Goal: Information Seeking & Learning: Find specific fact

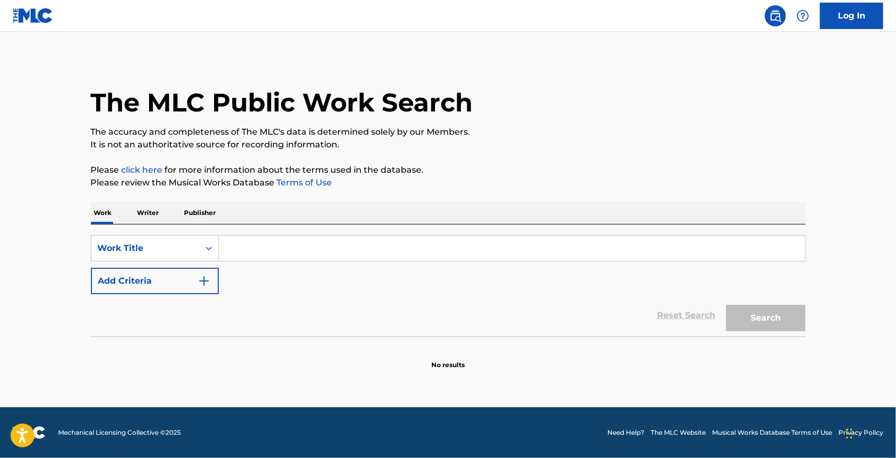
click at [369, 246] on input "Search Form" at bounding box center [512, 248] width 586 height 25
paste input "Down To The Valley"
type input "Down To The Valley"
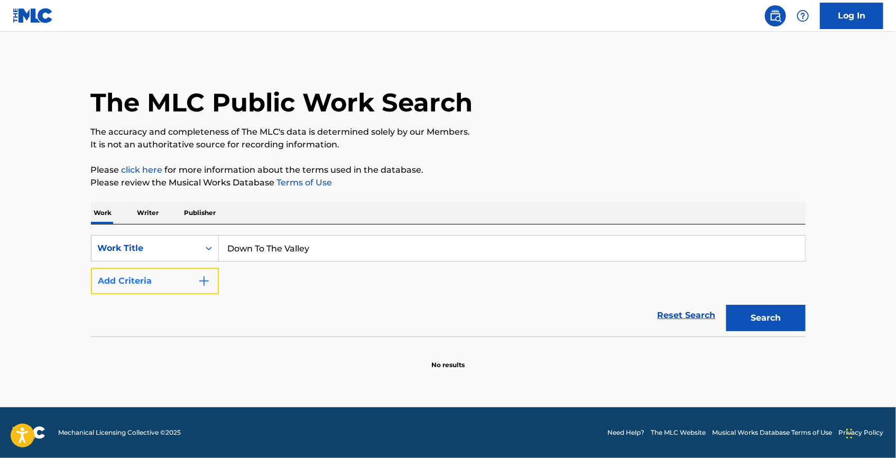
click at [196, 271] on button "Add Criteria" at bounding box center [155, 281] width 128 height 26
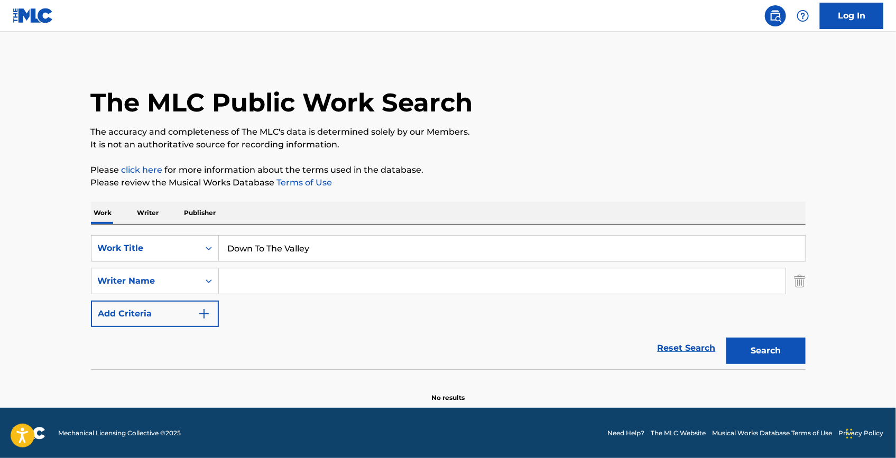
click at [259, 275] on input "Search Form" at bounding box center [502, 281] width 567 height 25
paste input "[PERSON_NAME]"
type input "[PERSON_NAME]"
click at [767, 356] on button "Search" at bounding box center [765, 351] width 79 height 26
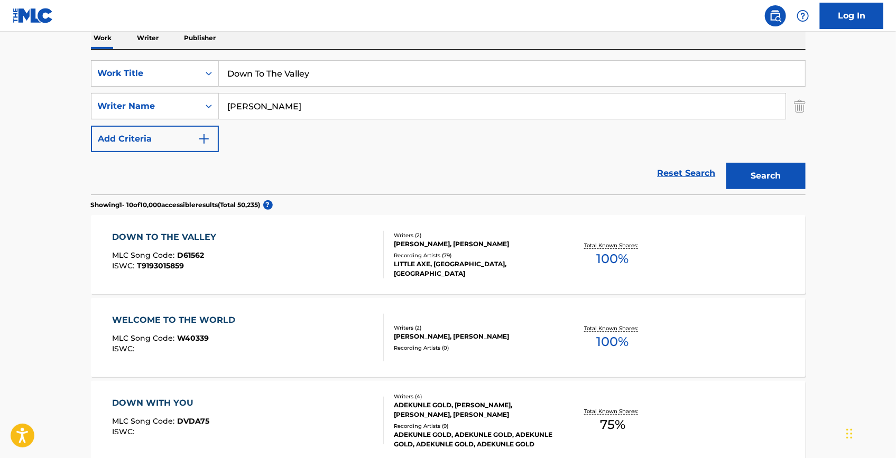
scroll to position [192, 0]
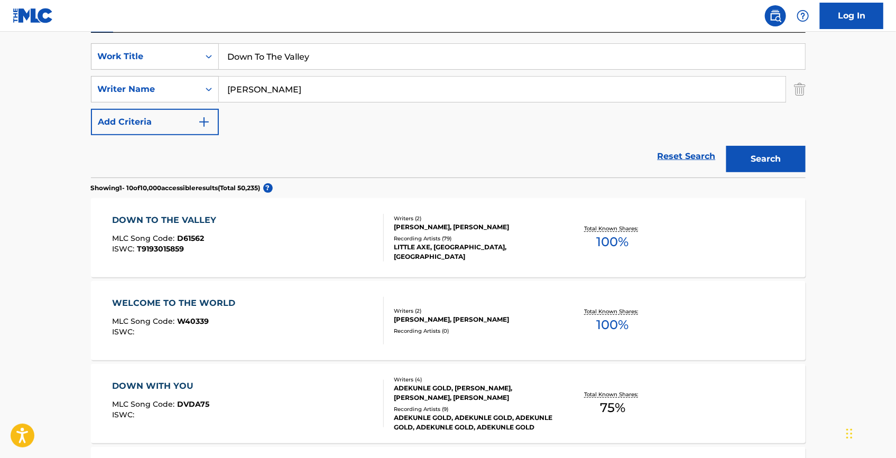
click at [161, 221] on div "DOWN TO THE VALLEY" at bounding box center [166, 220] width 109 height 13
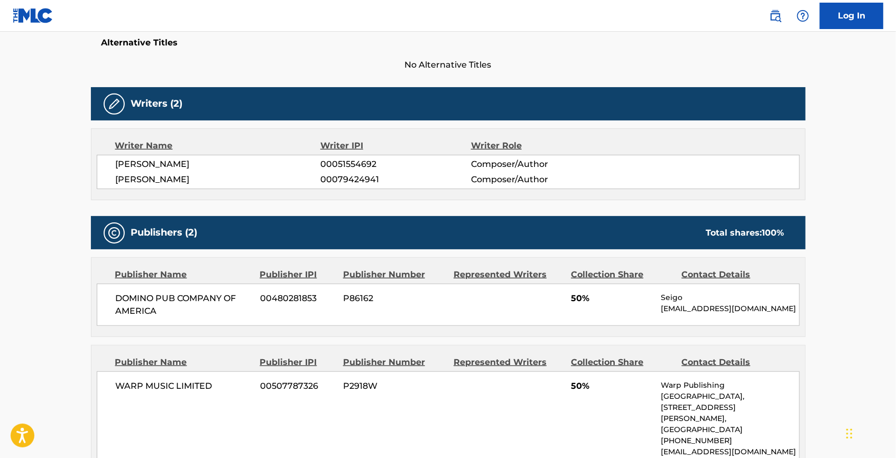
scroll to position [48, 0]
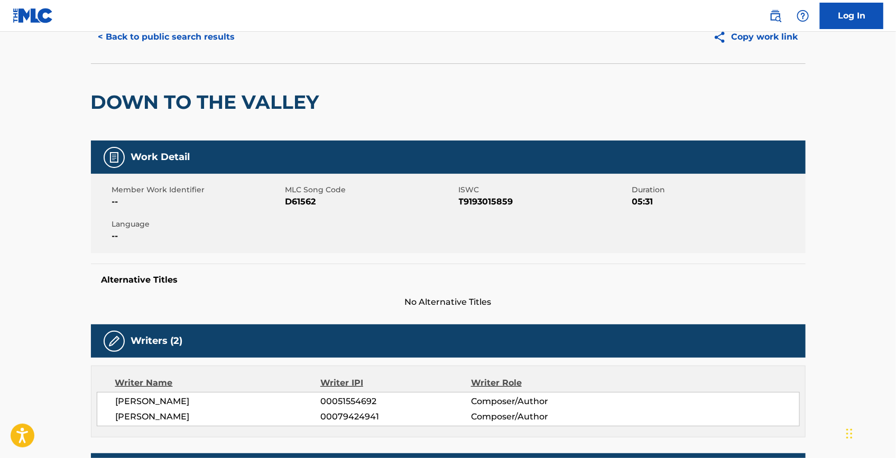
click at [289, 204] on span "D61562" at bounding box center [371, 202] width 171 height 13
copy span "D61562"
click at [471, 199] on span "T9193015859" at bounding box center [544, 202] width 171 height 13
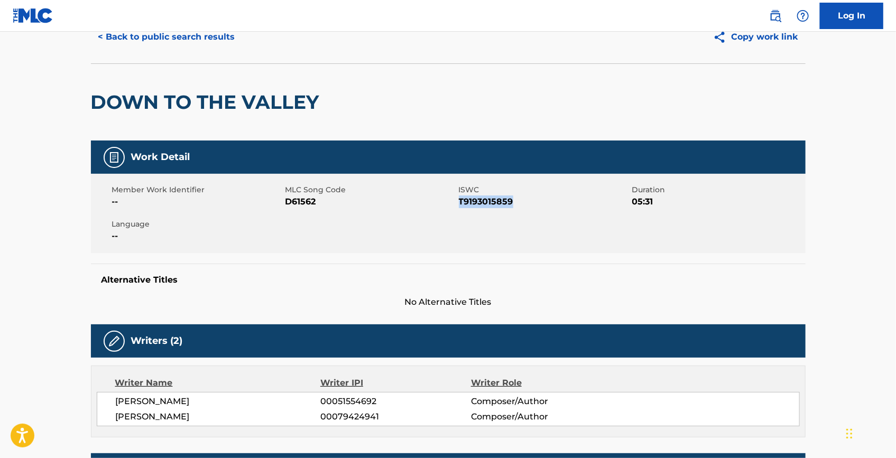
copy span "T9193015859"
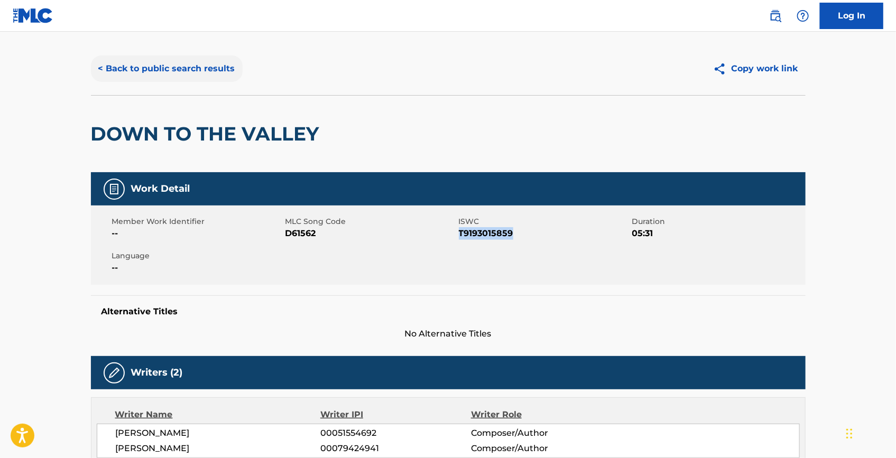
scroll to position [0, 0]
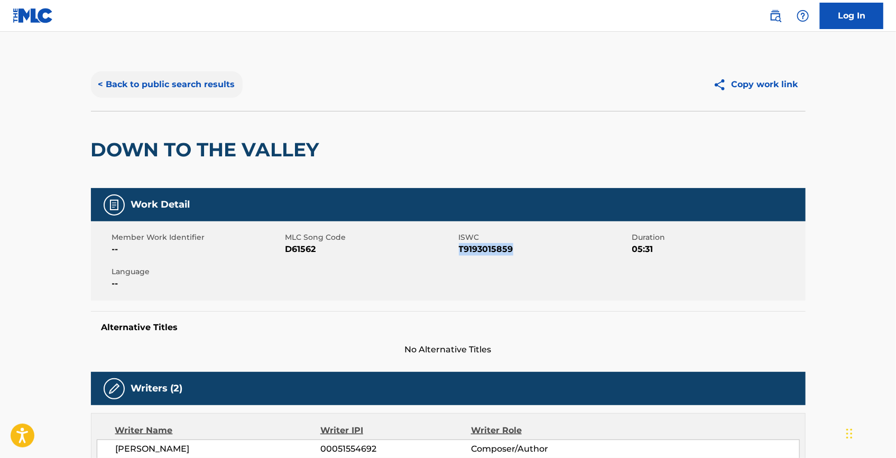
click at [195, 92] on button "< Back to public search results" at bounding box center [167, 84] width 152 height 26
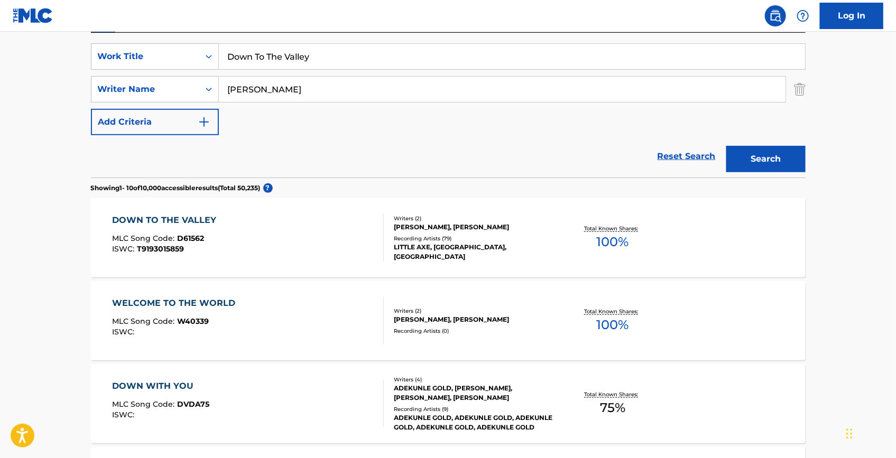
drag, startPoint x: 363, startPoint y: 62, endPoint x: 143, endPoint y: 33, distance: 222.3
click at [130, 45] on div "SearchWithCriteria7992d197-33bc-45fd-9bf7-66c295c3fcbc Work Title Down To [GEOG…" at bounding box center [448, 56] width 715 height 26
paste input "If Onl"
drag, startPoint x: 264, startPoint y: 56, endPoint x: 177, endPoint y: 53, distance: 87.8
click at [177, 53] on div "SearchWithCriteria7992d197-33bc-45fd-9bf7-66c295c3fcbc Work Title If Only" at bounding box center [448, 56] width 715 height 26
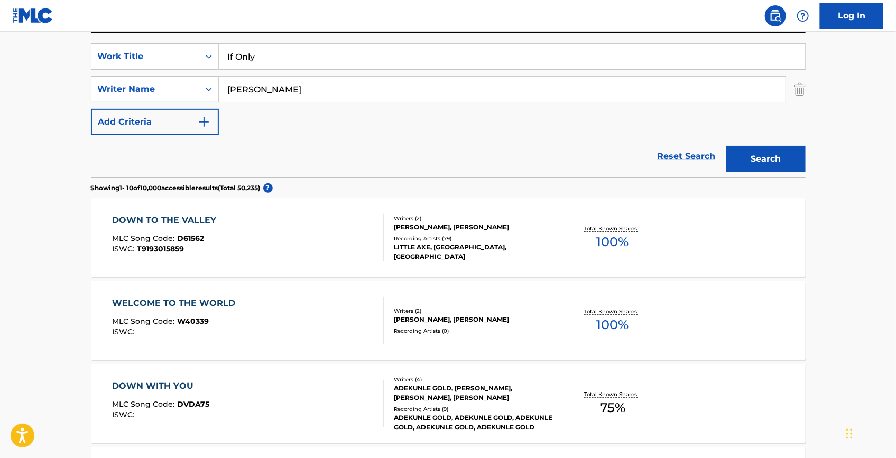
paste input "Departure"
type input "Departure"
drag, startPoint x: 312, startPoint y: 98, endPoint x: 154, endPoint y: 69, distance: 161.3
click at [154, 69] on div "SearchWithCriteria7992d197-33bc-45fd-9bf7-66c295c3fcbc Work Title Departure Sea…" at bounding box center [448, 89] width 715 height 92
paste input "[PERSON_NAME]"
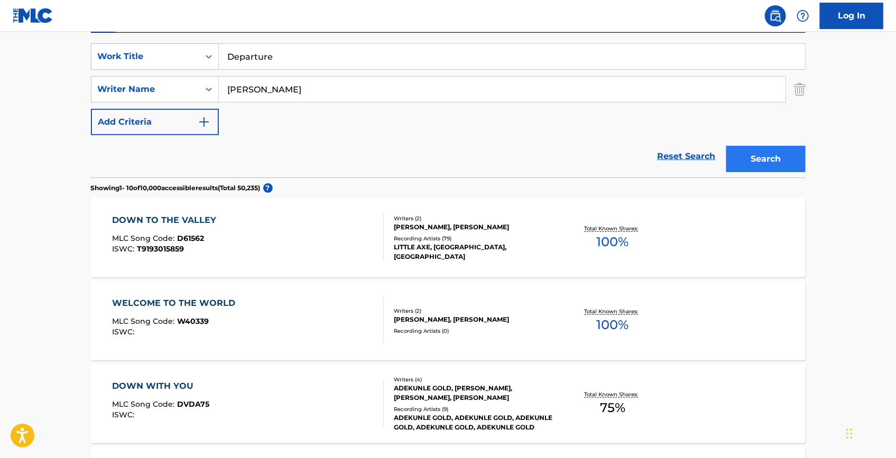
type input "[PERSON_NAME]"
click at [754, 155] on button "Search" at bounding box center [765, 159] width 79 height 26
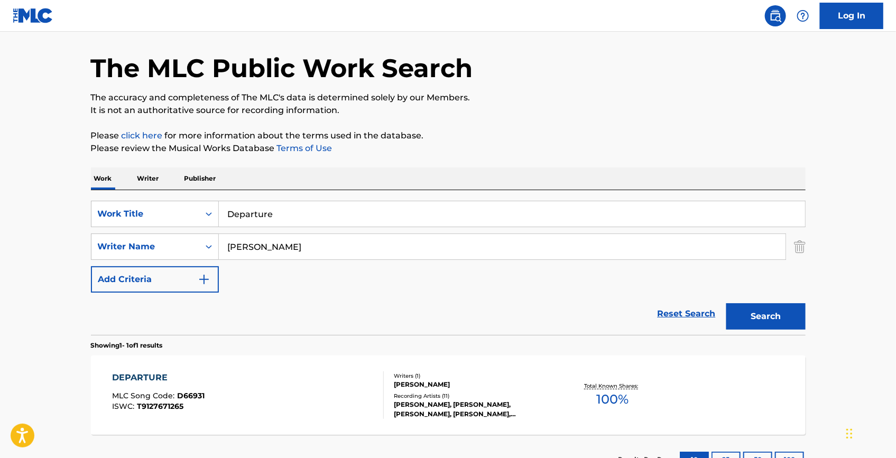
scroll to position [116, 0]
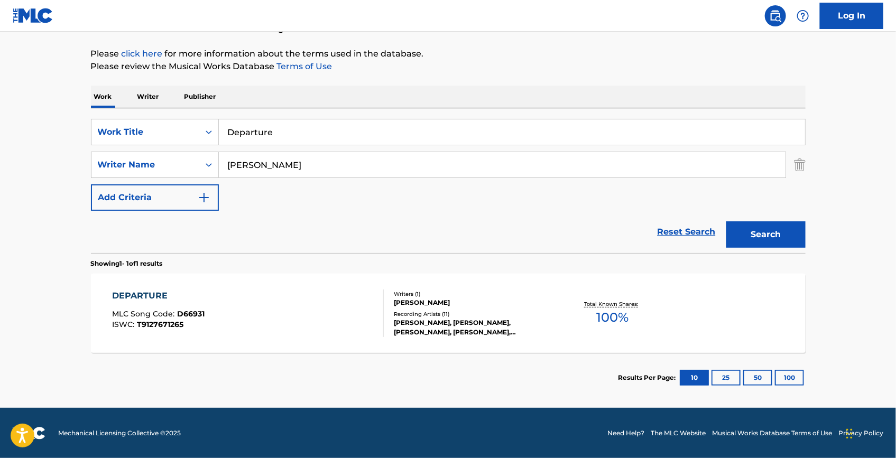
click at [157, 288] on div "DEPARTURE MLC Song Code : D66931 ISWC : T9127671265 Writers ( 1 ) [PERSON_NAME]…" at bounding box center [448, 313] width 715 height 79
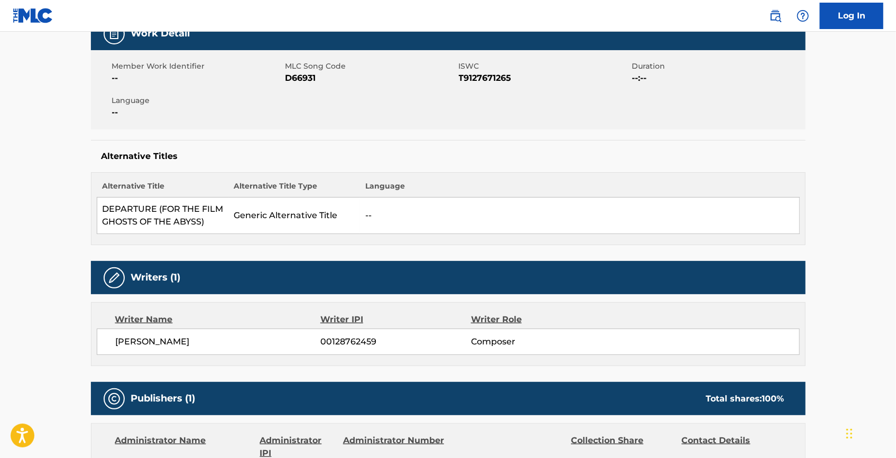
scroll to position [48, 0]
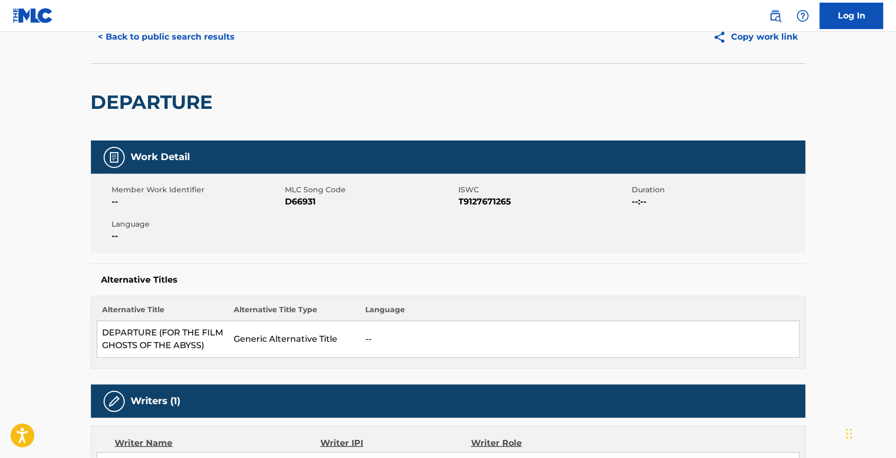
click at [295, 203] on span "D66931" at bounding box center [371, 202] width 171 height 13
copy span "D66931"
click at [477, 201] on span "T9127671265" at bounding box center [544, 202] width 171 height 13
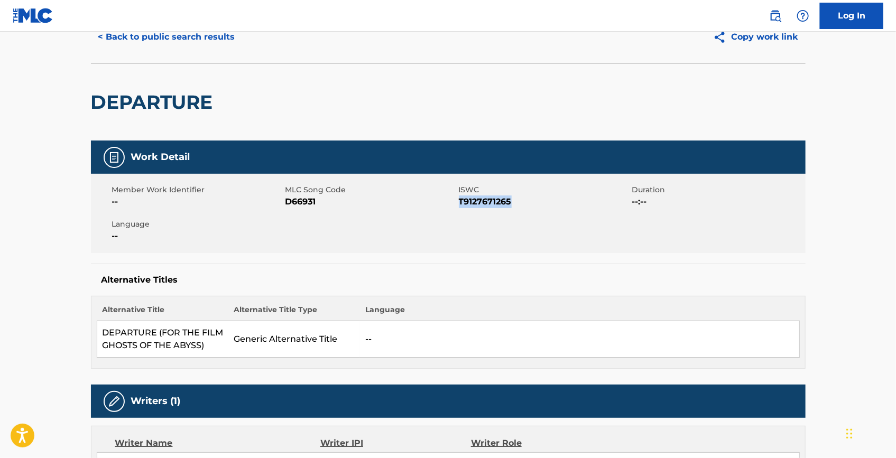
copy span "T9127671265"
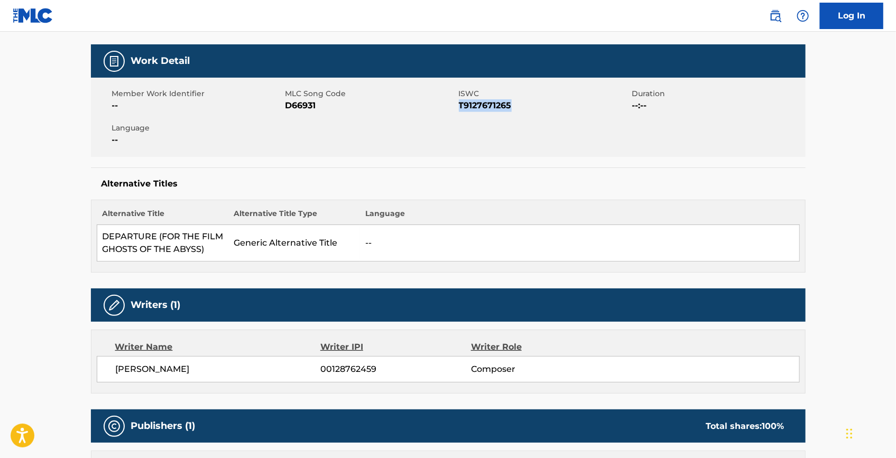
scroll to position [0, 0]
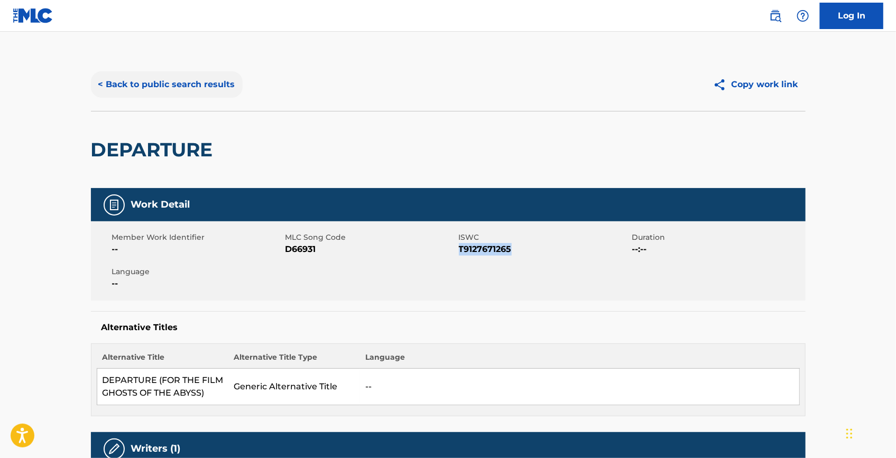
click at [216, 87] on button "< Back to public search results" at bounding box center [167, 84] width 152 height 26
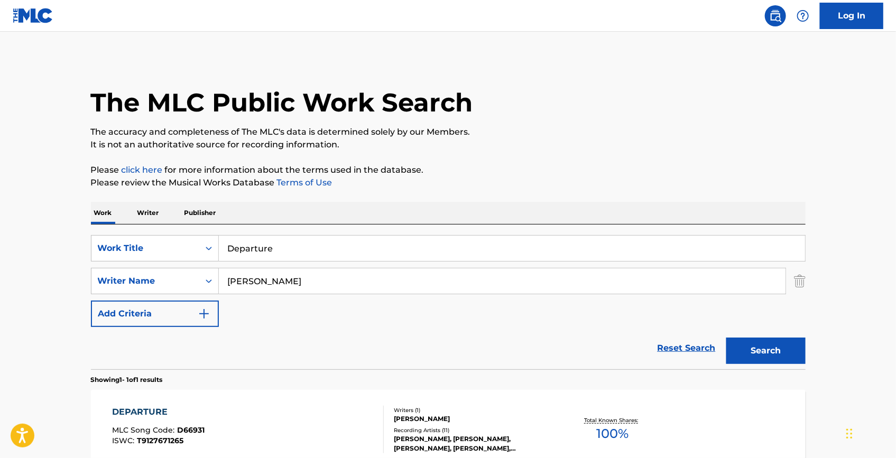
scroll to position [56, 0]
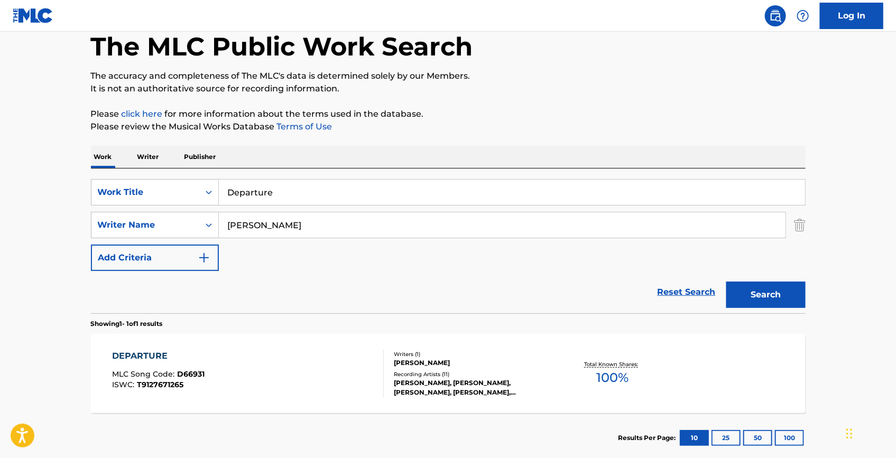
drag, startPoint x: 336, startPoint y: 198, endPoint x: 60, endPoint y: 149, distance: 280.3
click at [60, 149] on main "The MLC Public Work Search The accuracy and completeness of The MLC's data is d…" at bounding box center [448, 222] width 896 height 493
paste input "Take Ya Hom"
type input "Take Ya Home"
drag, startPoint x: 130, startPoint y: 218, endPoint x: 63, endPoint y: 218, distance: 66.6
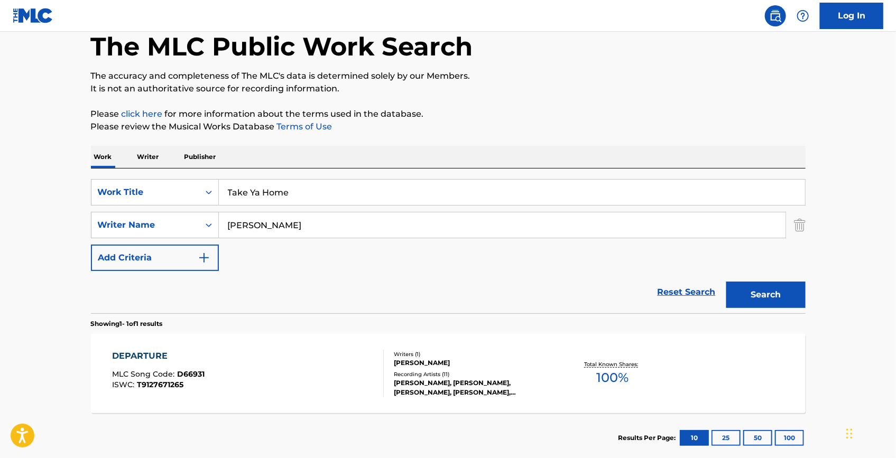
click at [63, 218] on main "The MLC Public Work Search The accuracy and completeness of The MLC's data is d…" at bounding box center [448, 222] width 896 height 493
paste input "[PERSON_NAME]"
click at [769, 289] on button "Search" at bounding box center [765, 295] width 79 height 26
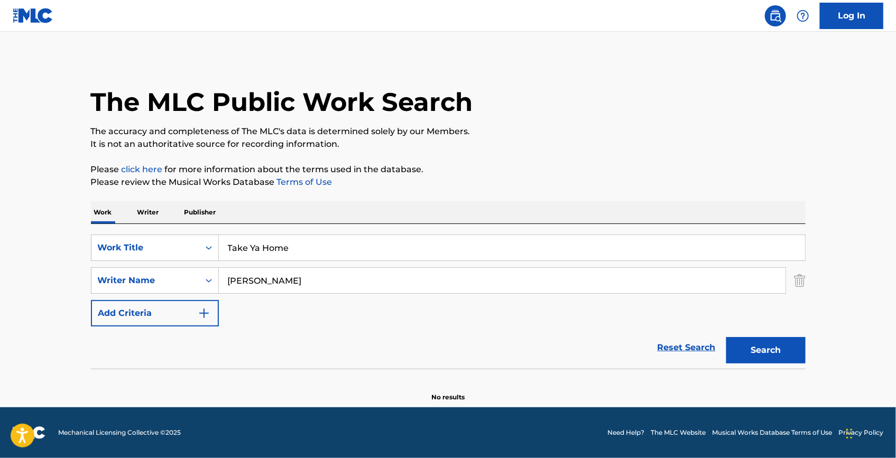
scroll to position [0, 0]
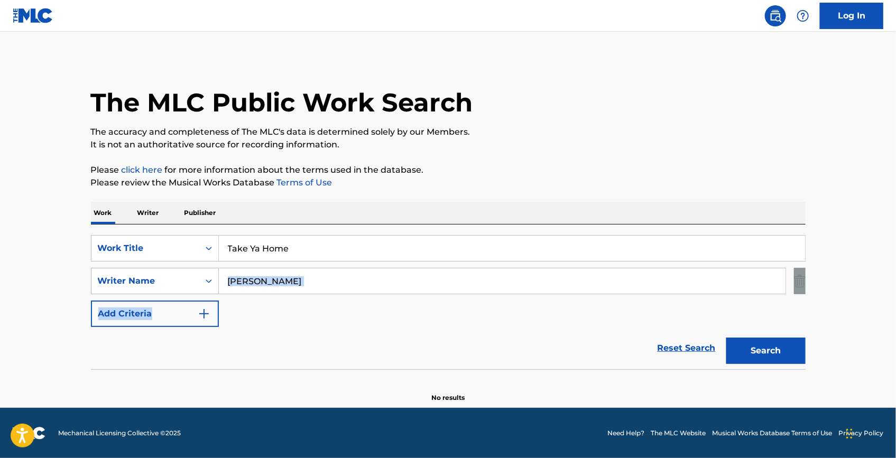
drag, startPoint x: 320, startPoint y: 296, endPoint x: 191, endPoint y: 276, distance: 130.0
click at [191, 276] on div "SearchWithCriteria7992d197-33bc-45fd-9bf7-66c295c3fcbc Work Title Take Ya Home …" at bounding box center [448, 281] width 715 height 92
drag, startPoint x: 191, startPoint y: 276, endPoint x: 264, endPoint y: 287, distance: 73.2
click at [264, 287] on input "[PERSON_NAME]" at bounding box center [502, 281] width 567 height 25
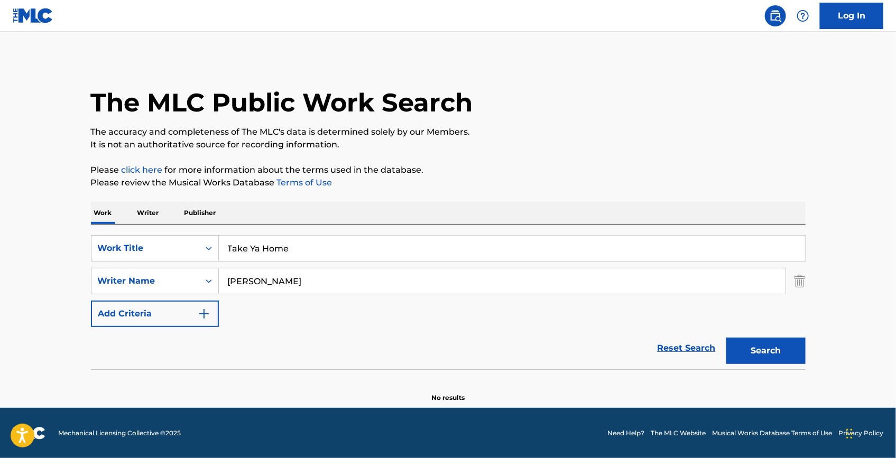
click at [264, 287] on input "[PERSON_NAME]" at bounding box center [502, 281] width 567 height 25
paste input "Search Form"
type input "[PERSON_NAME]"
click at [768, 354] on button "Search" at bounding box center [765, 351] width 79 height 26
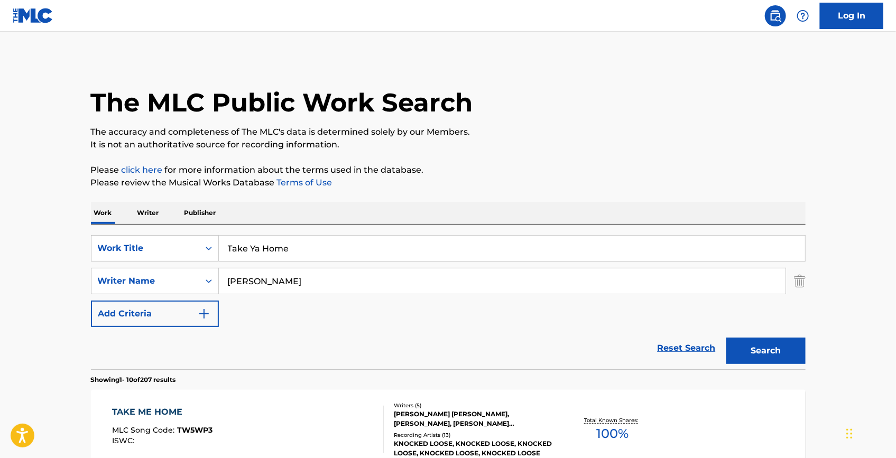
drag, startPoint x: 344, startPoint y: 249, endPoint x: 64, endPoint y: 191, distance: 285.5
paste input "The Seal In Danger"
type input "The Seal In Danger"
drag, startPoint x: 296, startPoint y: 284, endPoint x: 215, endPoint y: 254, distance: 86.6
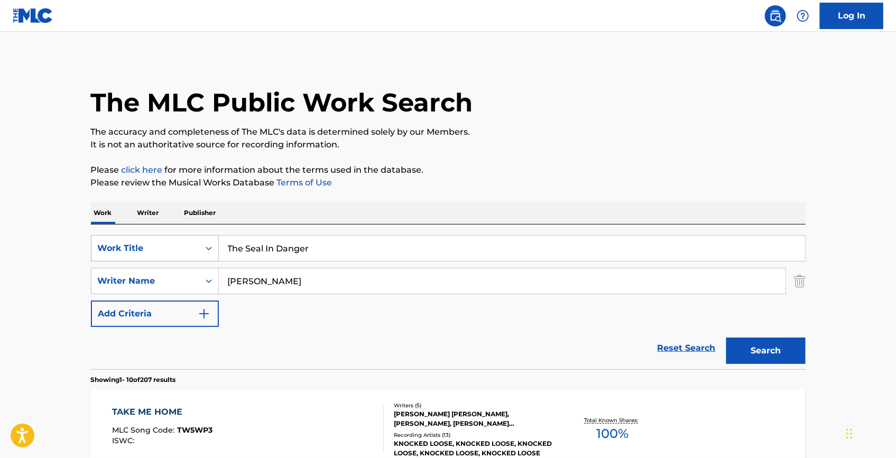
click at [215, 254] on div "SearchWithCriteria7992d197-33bc-45fd-9bf7-66c295c3fcbc Work Title The Seal In D…" at bounding box center [448, 281] width 715 height 92
paste input "[PERSON_NAME]"
type input "[PERSON_NAME]"
click at [231, 251] on input "The Seal In Danger" at bounding box center [512, 248] width 586 height 25
type input "The Seal In Danger"
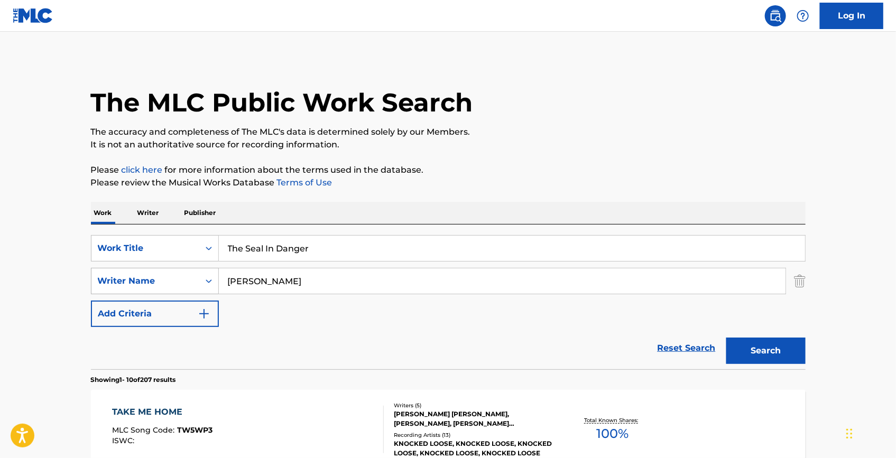
drag, startPoint x: 244, startPoint y: 269, endPoint x: 157, endPoint y: 269, distance: 86.7
click at [157, 269] on div "SearchWithCriteria667d6eee-902e-449e-97cd-acc3a4adea6c Writer Name [PERSON_NAME]" at bounding box center [448, 281] width 715 height 26
paste input "[PERSON_NAME]"
type input "[PERSON_NAME]"
click at [750, 349] on button "Search" at bounding box center [765, 351] width 79 height 26
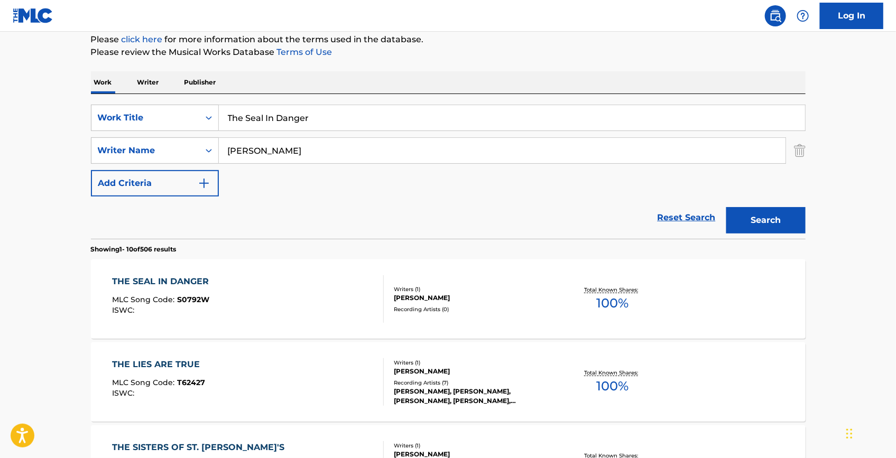
scroll to position [144, 0]
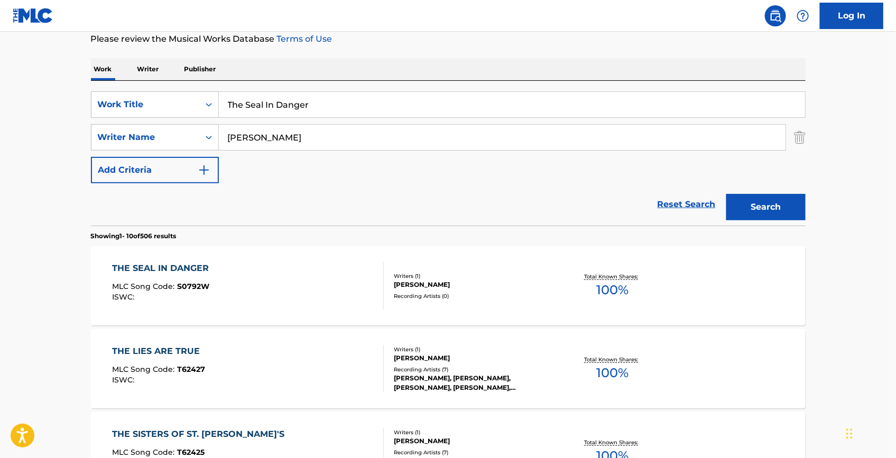
click at [198, 261] on div "THE SEAL IN DANGER MLC Song Code : S0792W ISWC : Writers ( 1 ) [PERSON_NAME] Re…" at bounding box center [448, 285] width 715 height 79
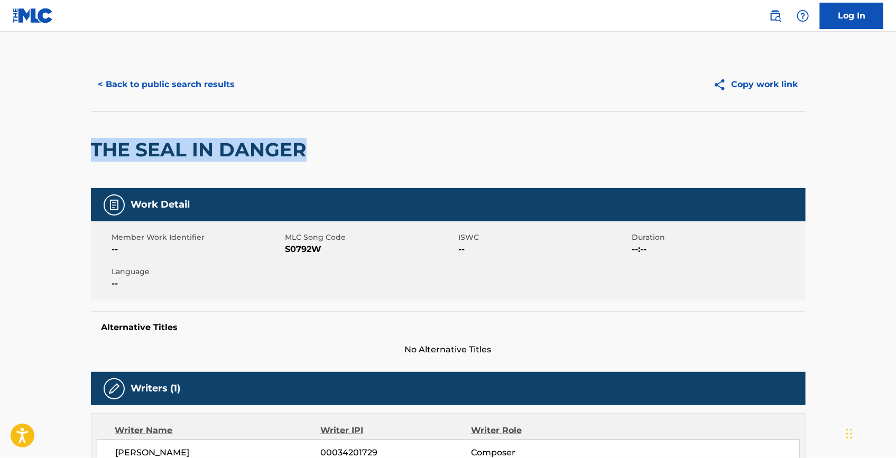
drag, startPoint x: 303, startPoint y: 143, endPoint x: 90, endPoint y: 149, distance: 213.7
click at [91, 149] on h2 "THE SEAL IN DANGER" at bounding box center [201, 150] width 221 height 24
copy h2 "THE SEAL IN DANGER"
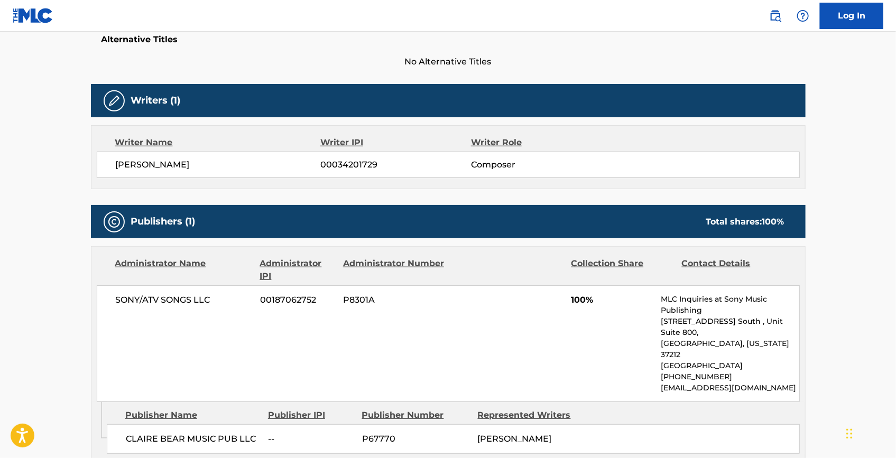
click at [504, 84] on div "Writers (1)" at bounding box center [448, 100] width 715 height 33
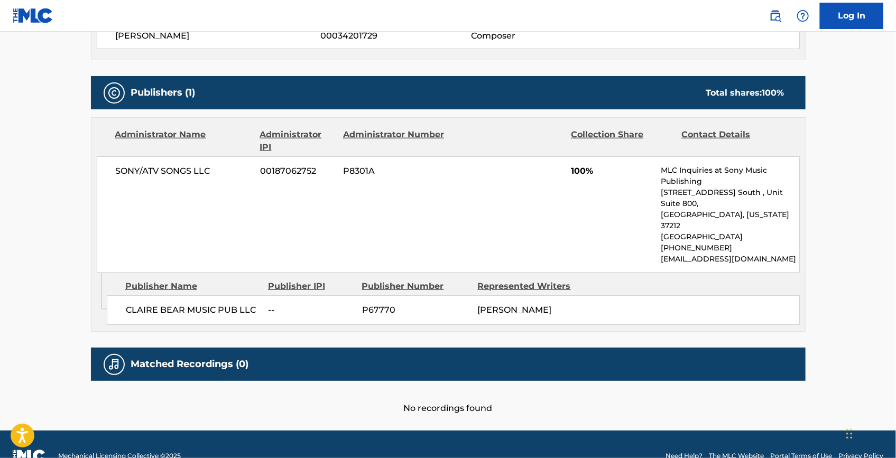
scroll to position [418, 0]
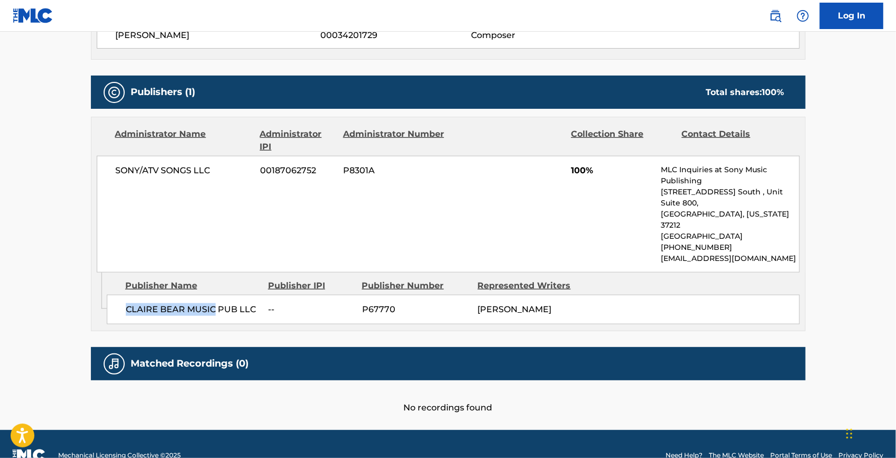
drag, startPoint x: 126, startPoint y: 282, endPoint x: 213, endPoint y: 274, distance: 86.5
click at [213, 295] on div "CLAIRE BEAR MUSIC PUB LLC -- P67770 [PERSON_NAME]" at bounding box center [453, 310] width 693 height 30
copy span "CLAIRE BEAR MUSIC"
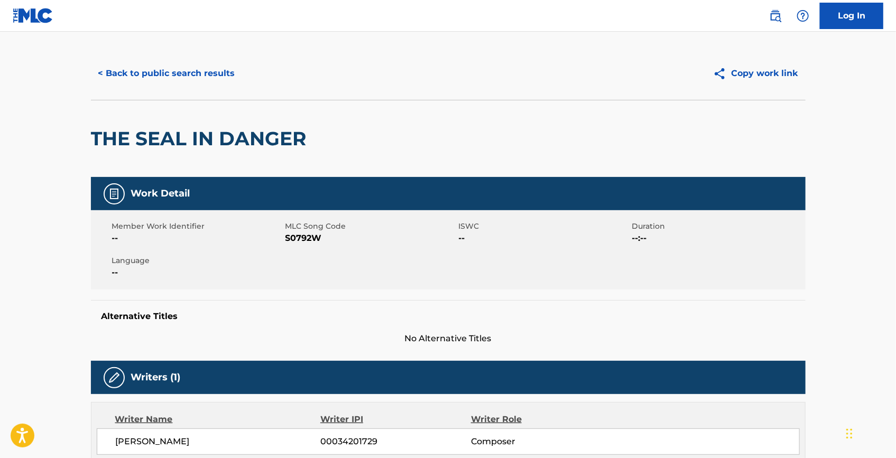
scroll to position [0, 0]
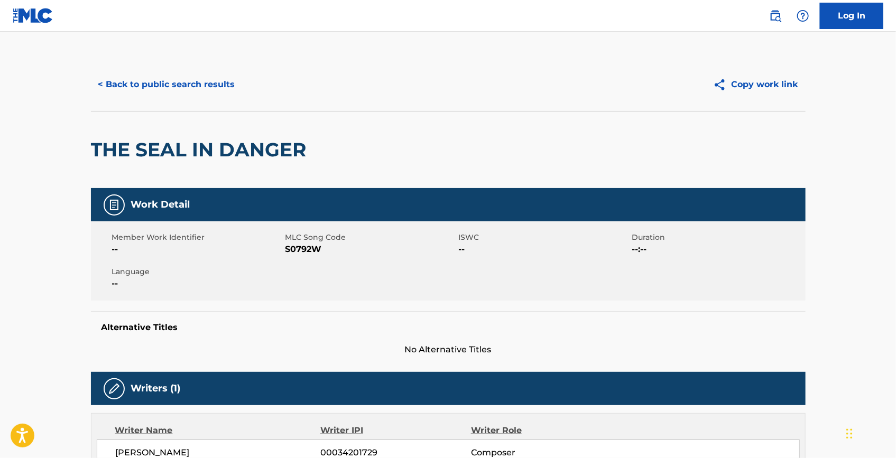
click at [299, 251] on span "S0792W" at bounding box center [371, 249] width 171 height 13
copy span "S0792W"
click at [147, 74] on button "< Back to public search results" at bounding box center [167, 84] width 152 height 26
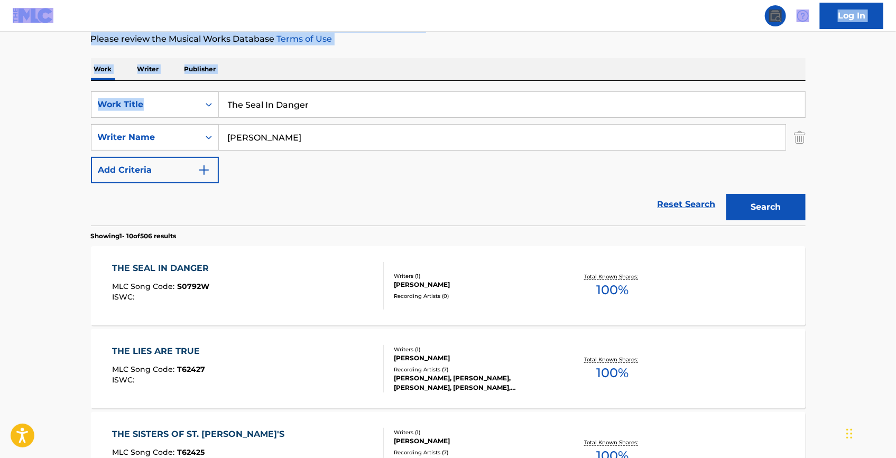
drag, startPoint x: 363, startPoint y: 87, endPoint x: 2, endPoint y: 19, distance: 367.9
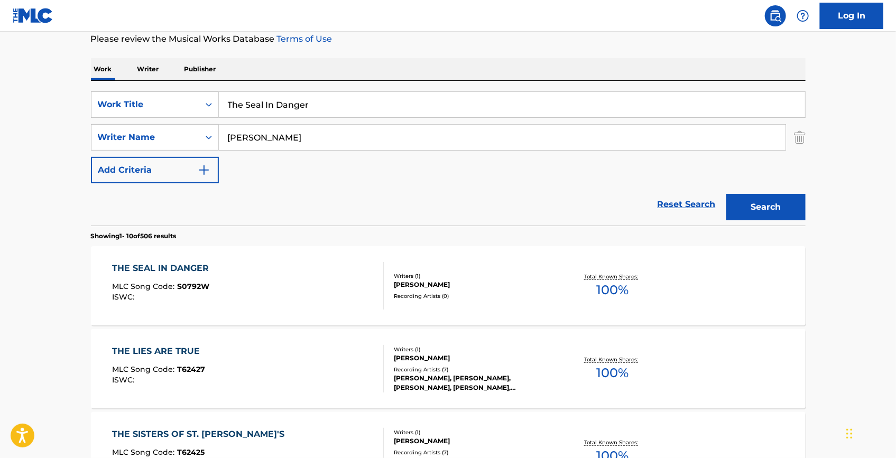
drag, startPoint x: 354, startPoint y: 103, endPoint x: 51, endPoint y: 64, distance: 306.0
paste input "The [GEOGRAPHIC_DATA]"
type input "The [GEOGRAPHIC_DATA]"
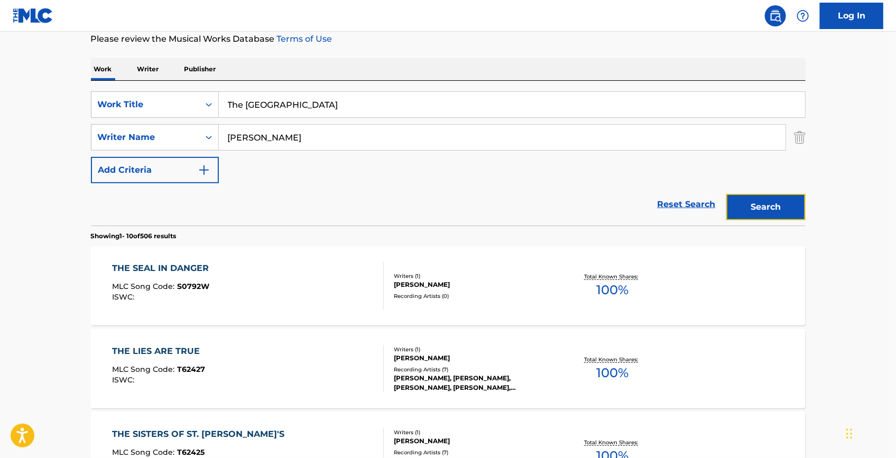
drag, startPoint x: 780, startPoint y: 207, endPoint x: 737, endPoint y: 197, distance: 45.0
click at [777, 206] on button "Search" at bounding box center [765, 207] width 79 height 26
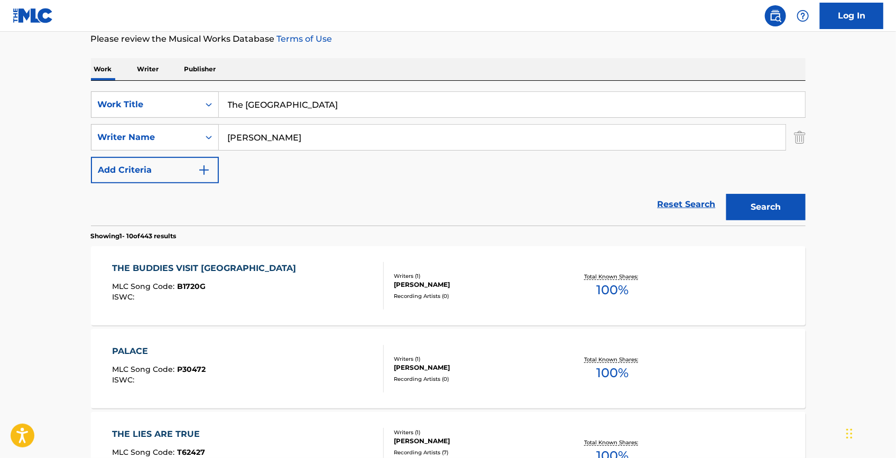
click at [247, 255] on div "THE BUDDIES VISIT [GEOGRAPHIC_DATA] MLC Song Code : B1720G ISWC : Writers ( 1 )…" at bounding box center [448, 285] width 715 height 79
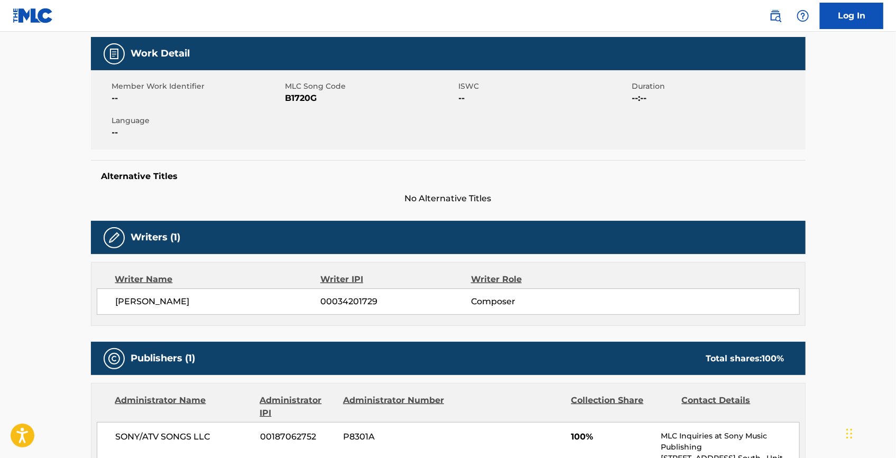
scroll to position [105, 0]
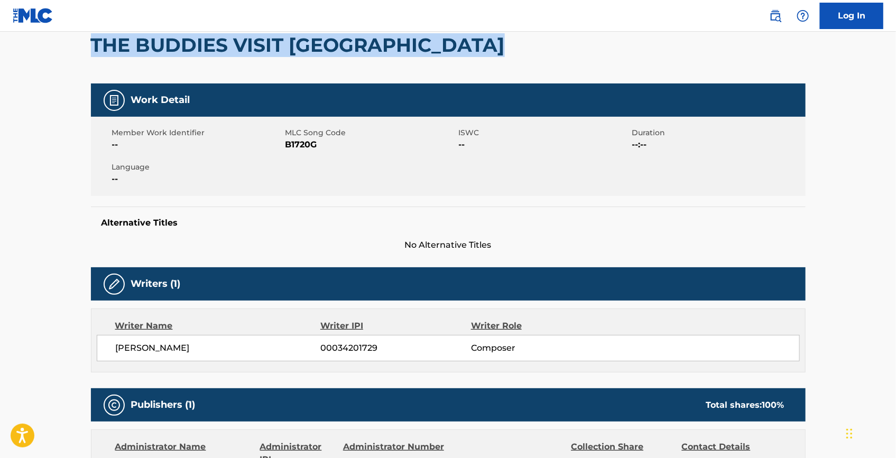
drag, startPoint x: 168, startPoint y: 68, endPoint x: 88, endPoint y: 48, distance: 81.8
click at [88, 48] on div "< Back to public search results Copy work link THE BUDDIES VISIT [GEOGRAPHIC_DA…" at bounding box center [448, 340] width 740 height 774
copy h2 "THE BUDDIES VISIT [GEOGRAPHIC_DATA]"
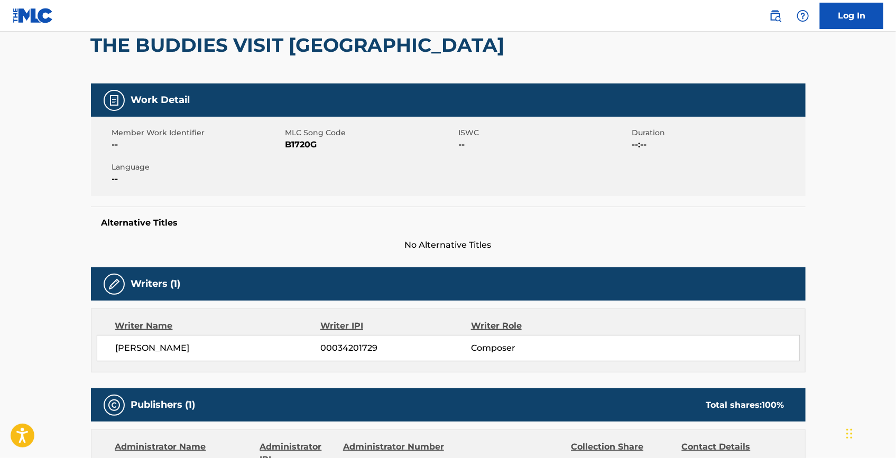
click at [291, 151] on span "B1720G" at bounding box center [371, 145] width 171 height 13
copy span "B1720G"
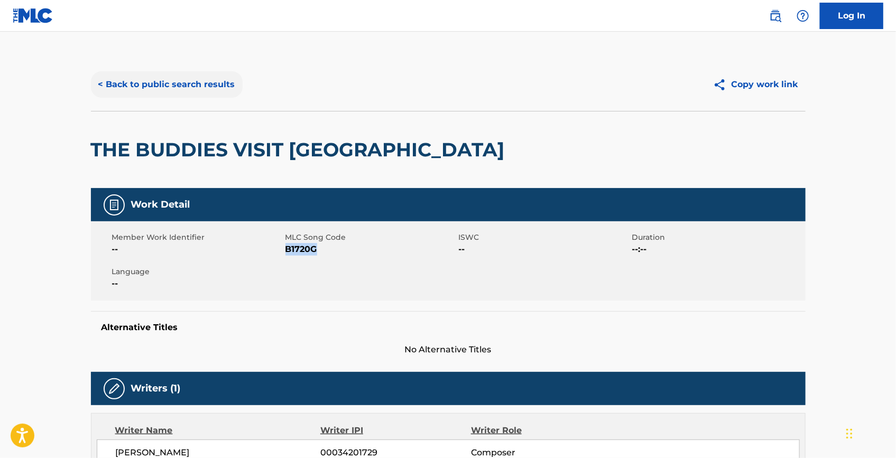
scroll to position [0, 0]
click at [212, 91] on button "< Back to public search results" at bounding box center [167, 84] width 152 height 26
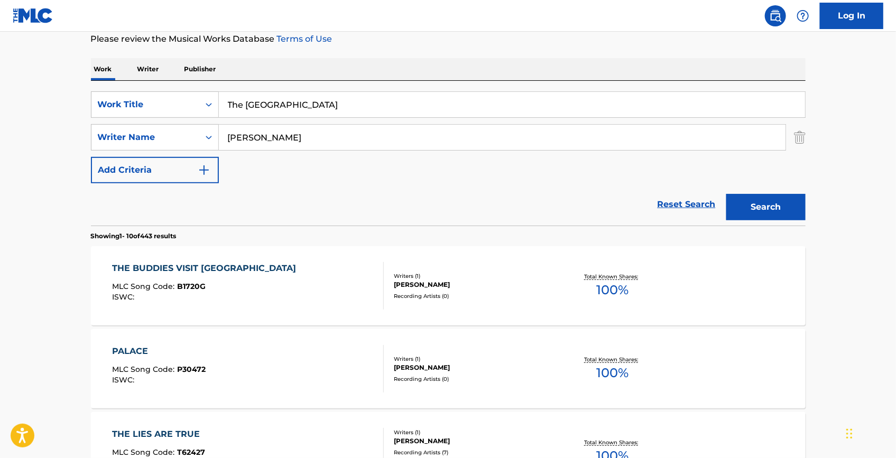
click at [355, 109] on input "The [GEOGRAPHIC_DATA]" at bounding box center [512, 104] width 586 height 25
paste input "[PERSON_NAME] Evil Heart"
type input "[PERSON_NAME] Evil Heart"
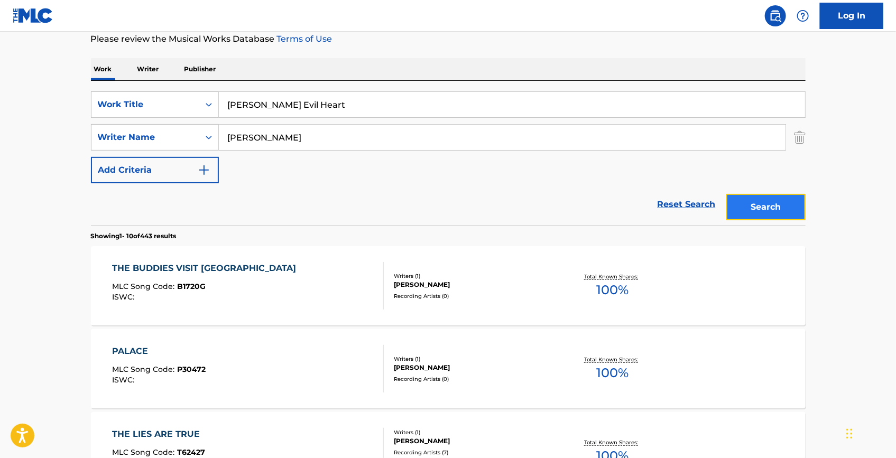
click at [760, 211] on button "Search" at bounding box center [765, 207] width 79 height 26
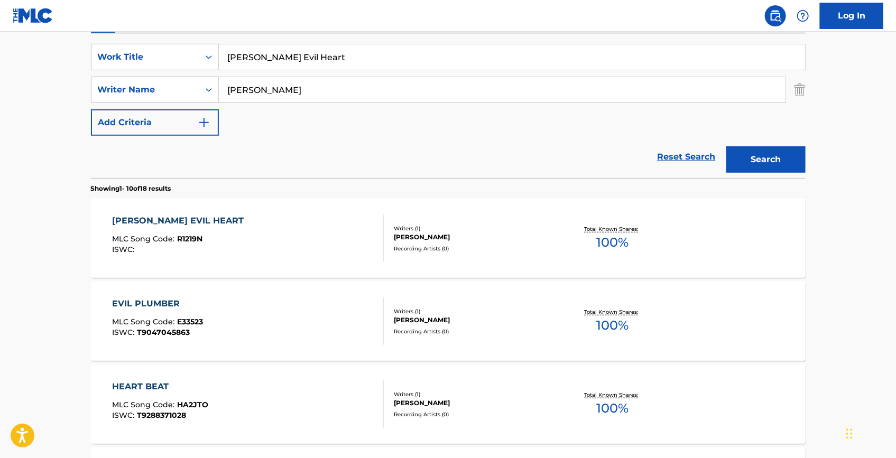
scroll to position [192, 0]
click at [113, 226] on div "[PERSON_NAME] EVIL HEART" at bounding box center [180, 220] width 137 height 13
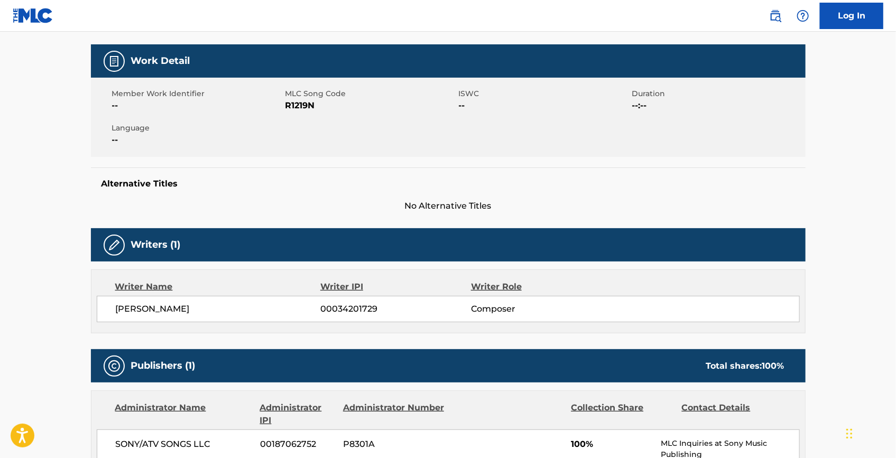
scroll to position [48, 0]
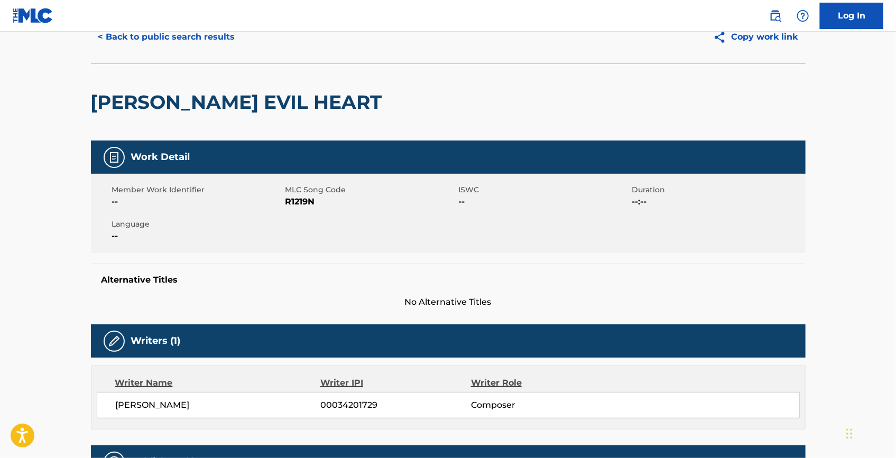
click at [295, 199] on span "R1219N" at bounding box center [371, 202] width 171 height 13
copy span "R1219N"
click at [196, 30] on nav "Log In" at bounding box center [448, 16] width 896 height 32
click at [197, 38] on button "< Back to public search results" at bounding box center [167, 37] width 152 height 26
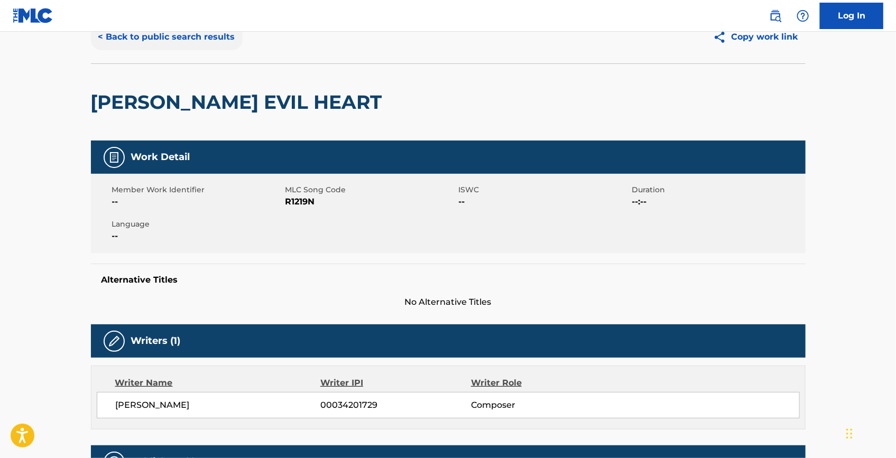
scroll to position [192, 0]
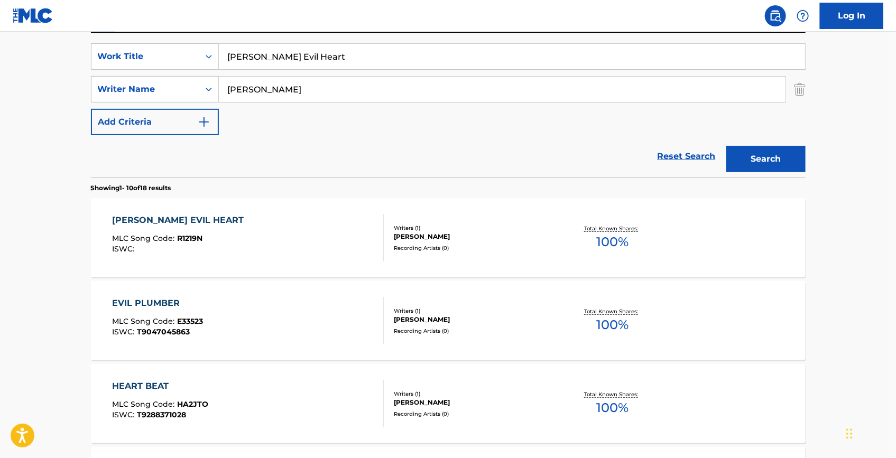
click at [365, 44] on input "[PERSON_NAME] Evil Heart" at bounding box center [512, 56] width 586 height 25
paste input "Knights In Shining Armor"
drag, startPoint x: 358, startPoint y: 56, endPoint x: 114, endPoint y: 38, distance: 244.9
click at [114, 38] on div "SearchWithCriteria7992d197-33bc-45fd-9bf7-66c295c3fcbc Work Title Knights In Sh…" at bounding box center [448, 105] width 715 height 145
type input "Knights In Shining Armor"
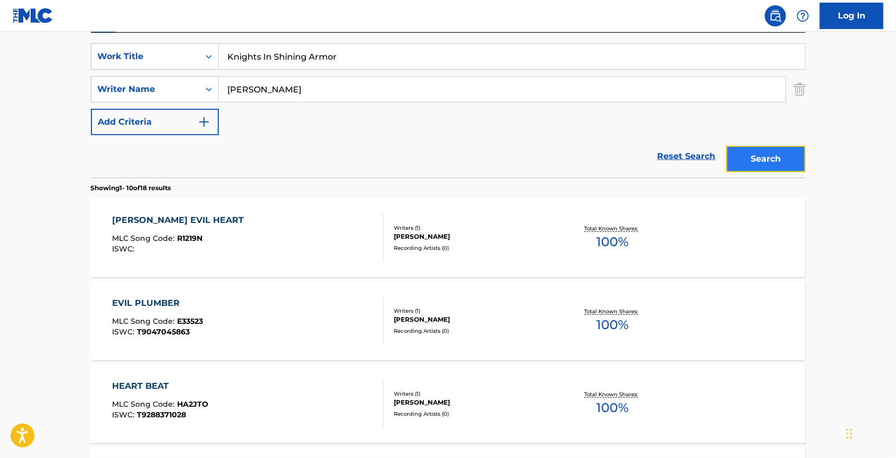
click at [759, 147] on button "Search" at bounding box center [765, 159] width 79 height 26
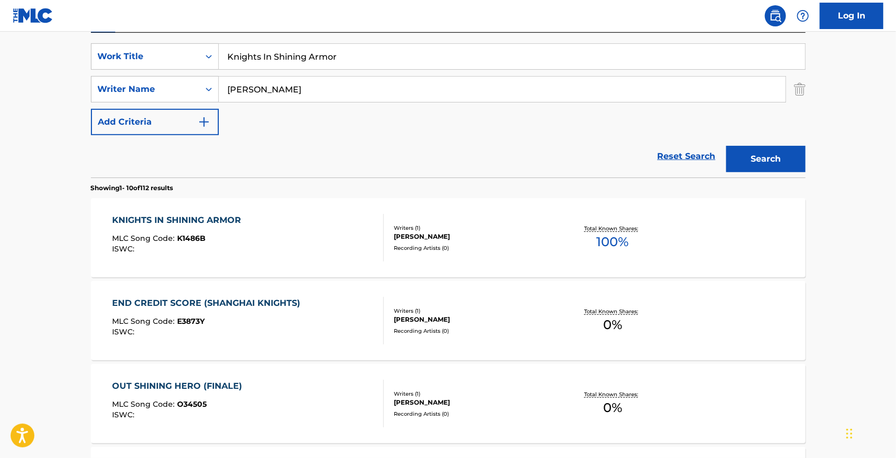
click at [176, 227] on div "KNIGHTS IN SHINING ARMOR MLC Song Code : K1486B ISWC :" at bounding box center [179, 238] width 134 height 48
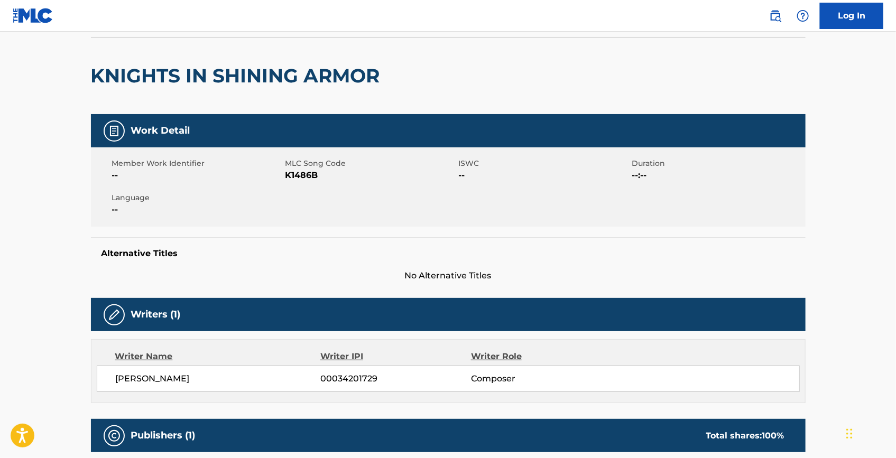
scroll to position [33, 0]
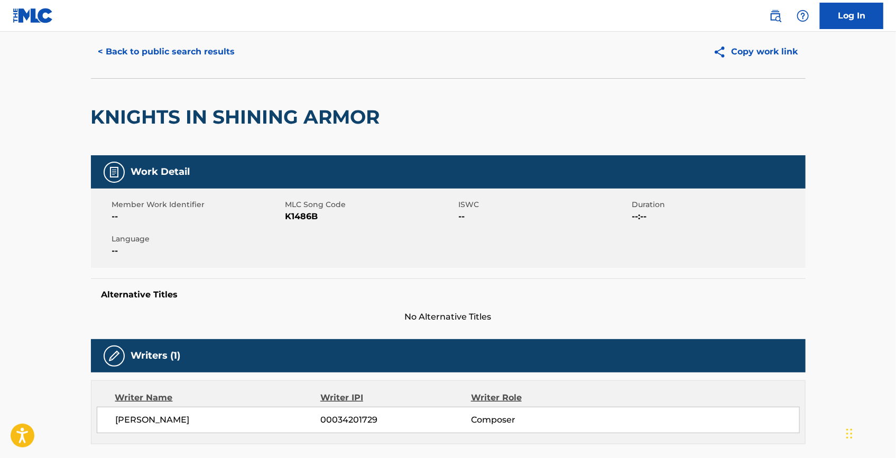
click at [293, 217] on span "K1486B" at bounding box center [371, 216] width 171 height 13
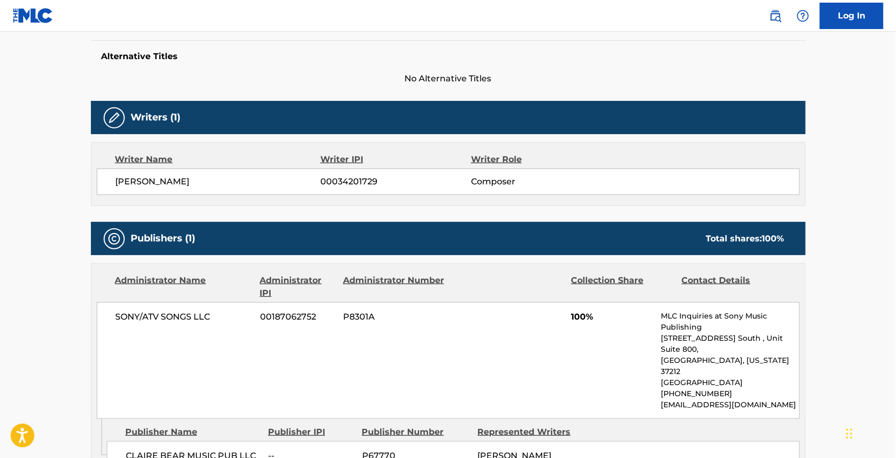
scroll to position [273, 0]
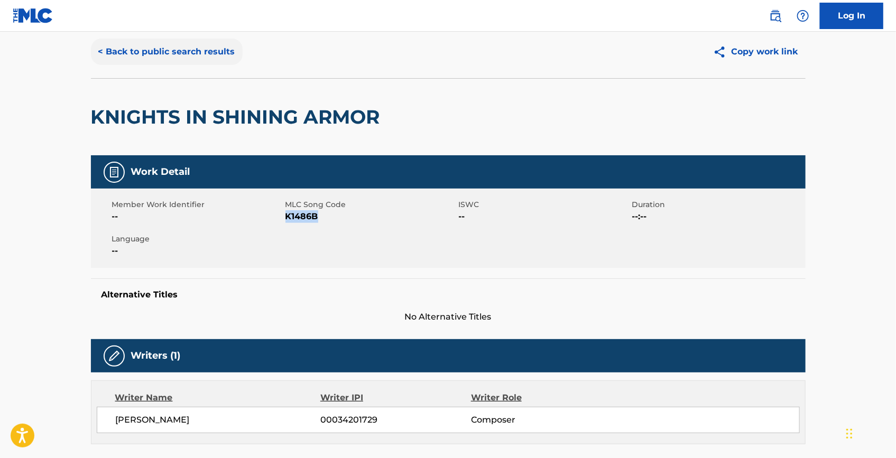
click at [218, 52] on button "< Back to public search results" at bounding box center [167, 52] width 152 height 26
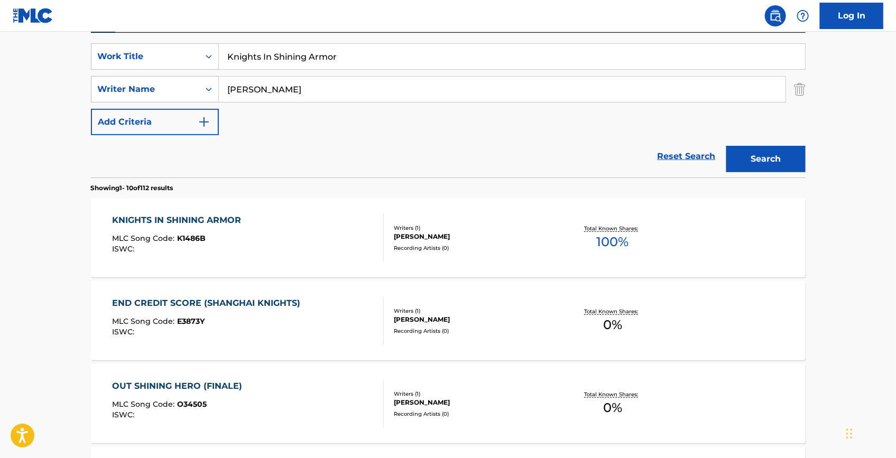
click at [371, 60] on input "Knights In Shining Armor" at bounding box center [512, 56] width 586 height 25
paste input "Weakness"
type input "Weakness"
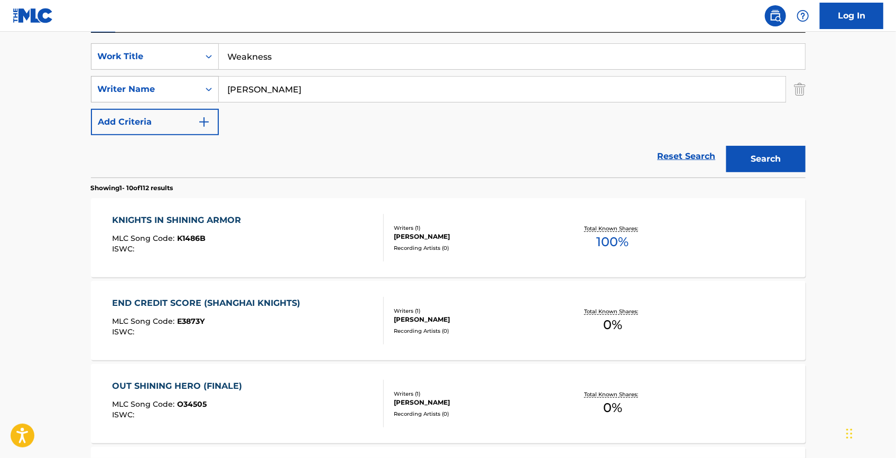
drag, startPoint x: 335, startPoint y: 91, endPoint x: 119, endPoint y: 82, distance: 215.9
click at [119, 82] on div "SearchWithCriteria667d6eee-902e-449e-97cd-acc3a4adea6c Writer Name [PERSON_NAME]" at bounding box center [448, 89] width 715 height 26
paste input "Forty Foot Echo"
click at [792, 159] on button "Search" at bounding box center [765, 159] width 79 height 26
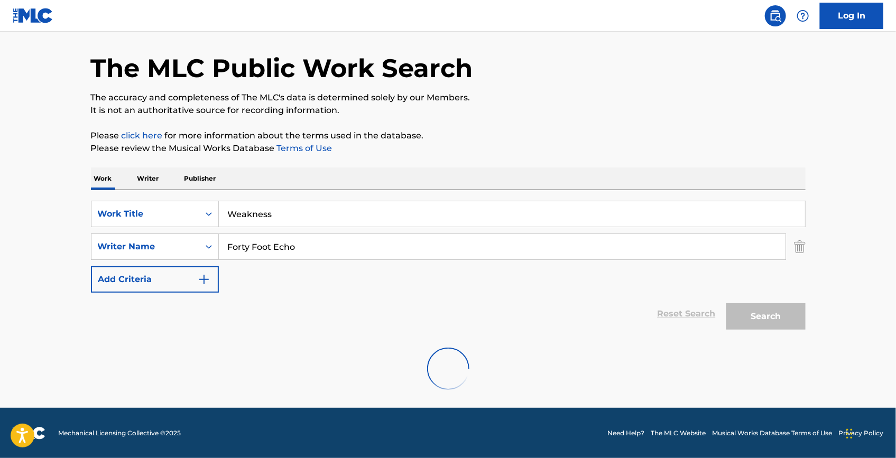
scroll to position [0, 0]
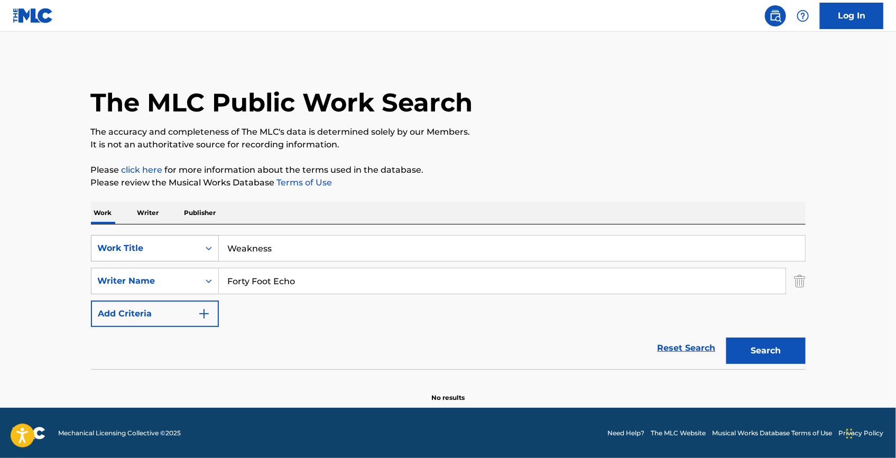
drag, startPoint x: 316, startPoint y: 273, endPoint x: 125, endPoint y: 235, distance: 194.7
click at [125, 235] on div "SearchWithCriteria7992d197-33bc-45fd-9bf7-66c295c3fcbc Work Title Weakness Sear…" at bounding box center [448, 281] width 715 height 92
paste input "[PERSON_NAME]"
type input "[PERSON_NAME]"
click at [769, 350] on button "Search" at bounding box center [765, 351] width 79 height 26
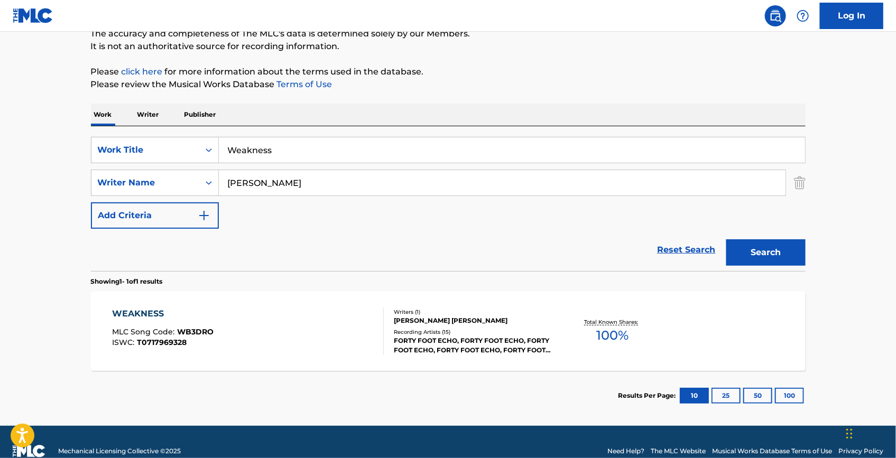
scroll to position [116, 0]
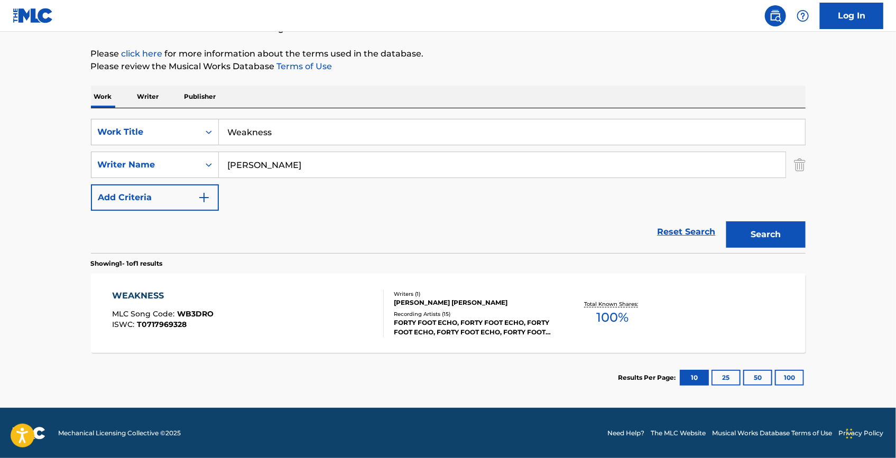
click at [147, 298] on div "WEAKNESS" at bounding box center [163, 296] width 102 height 13
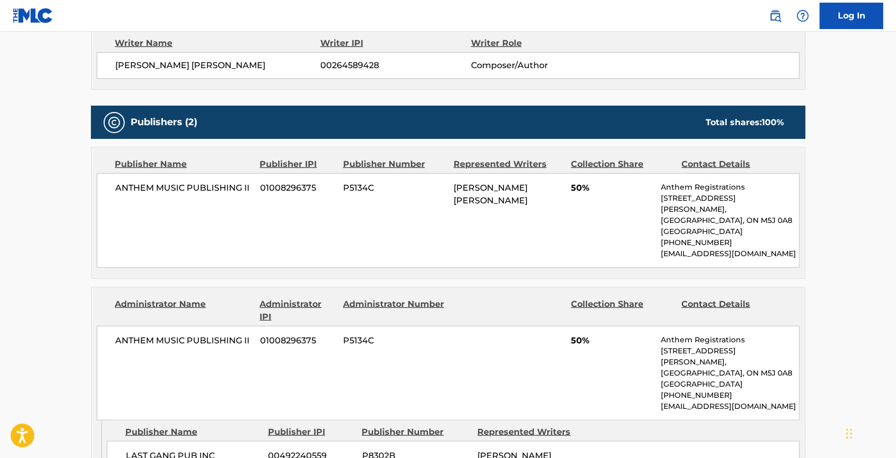
scroll to position [384, 0]
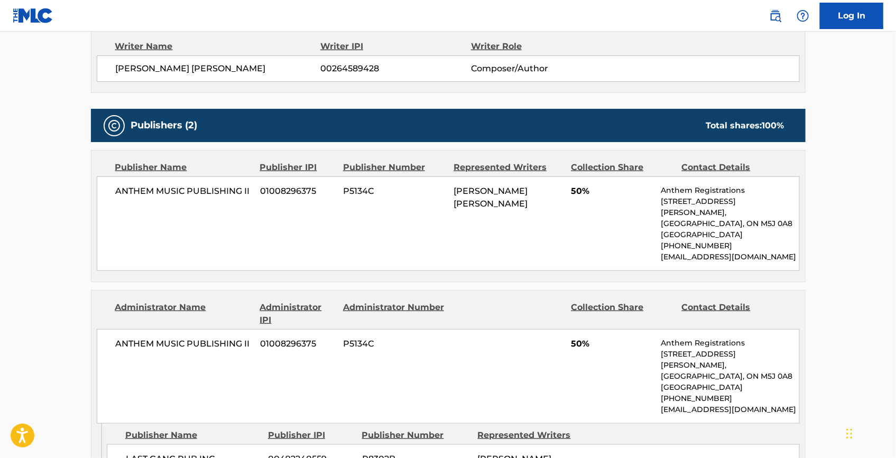
click at [571, 207] on div "ANTHEM MUSIC PUBLISHING II 01008296375 P5134C [PERSON_NAME] [PERSON_NAME] 50% A…" at bounding box center [448, 224] width 703 height 95
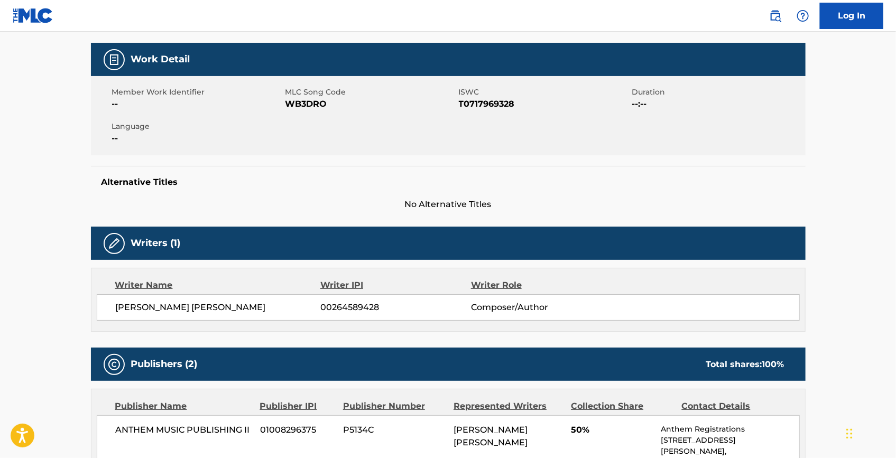
scroll to position [144, 0]
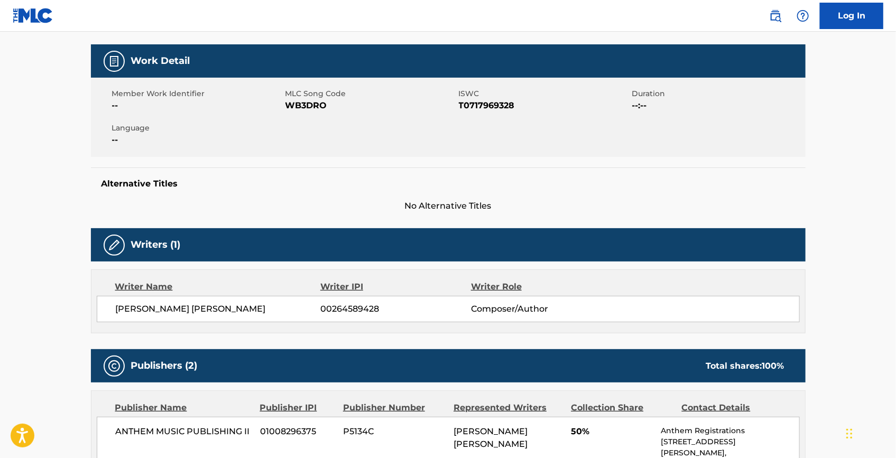
click at [313, 105] on span "WB3DRO" at bounding box center [371, 105] width 171 height 13
click at [462, 104] on span "T0717969328" at bounding box center [544, 105] width 171 height 13
